Goal: Navigation & Orientation: Find specific page/section

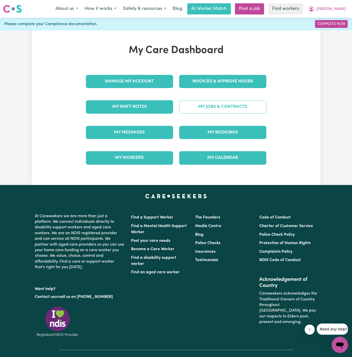
click at [232, 103] on link "My Jobs & Contracts" at bounding box center [222, 106] width 87 height 13
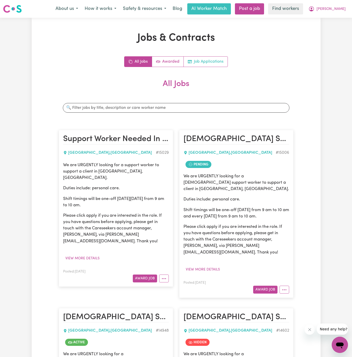
click at [222, 59] on link "Job Applications" at bounding box center [206, 62] width 44 height 10
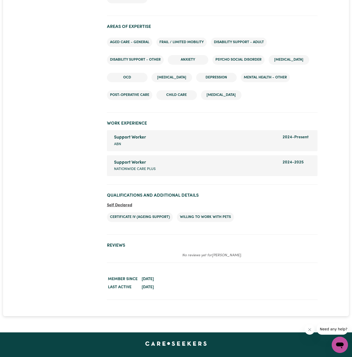
scroll to position [748, 0]
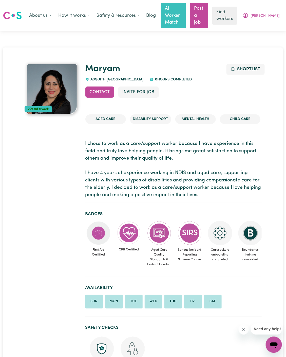
click at [102, 78] on span "ASQUITH , New South Wales" at bounding box center [117, 80] width 55 height 4
copy span "ASQUITH"
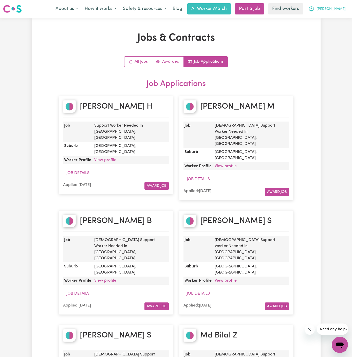
click at [335, 7] on span "[PERSON_NAME]" at bounding box center [331, 9] width 29 height 6
click at [335, 15] on div "My Dashboard Logout" at bounding box center [329, 25] width 41 height 20
click at [338, 17] on link "My Dashboard" at bounding box center [329, 20] width 40 height 10
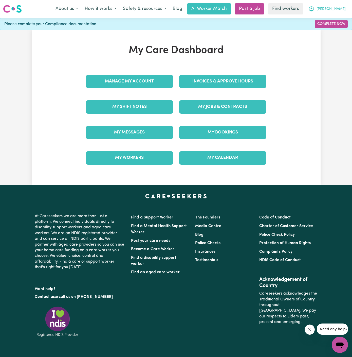
click at [339, 7] on span "[PERSON_NAME]" at bounding box center [331, 9] width 29 height 6
click at [336, 28] on link "Logout" at bounding box center [329, 29] width 40 height 10
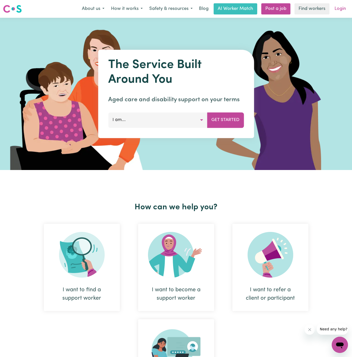
click at [337, 8] on link "Login" at bounding box center [341, 8] width 18 height 11
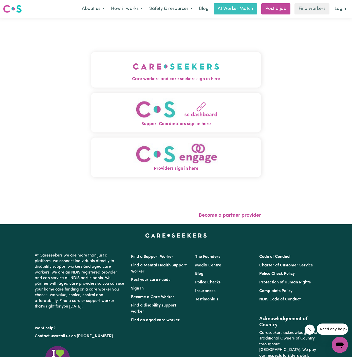
click at [144, 60] on img "Care workers and care seekers sign in here" at bounding box center [176, 66] width 87 height 19
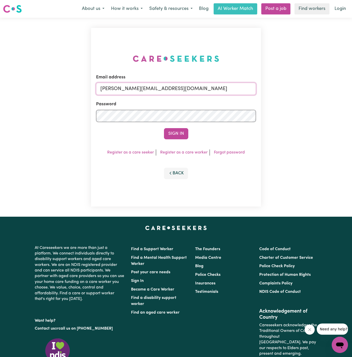
click at [214, 89] on input "dyan@careseekers.com.au" at bounding box center [176, 89] width 160 height 12
drag, startPoint x: 128, startPoint y: 88, endPoint x: 316, endPoint y: 87, distance: 188.8
click at [316, 87] on div "Email address superuser~kayefinleyYS@careseekers.com.au Password Sign In Regist…" at bounding box center [176, 117] width 352 height 199
type input "superuser~LindaHOC@careseekers.com.au"
click at [186, 135] on button "Sign In" at bounding box center [176, 133] width 24 height 11
